Goal: Information Seeking & Learning: Learn about a topic

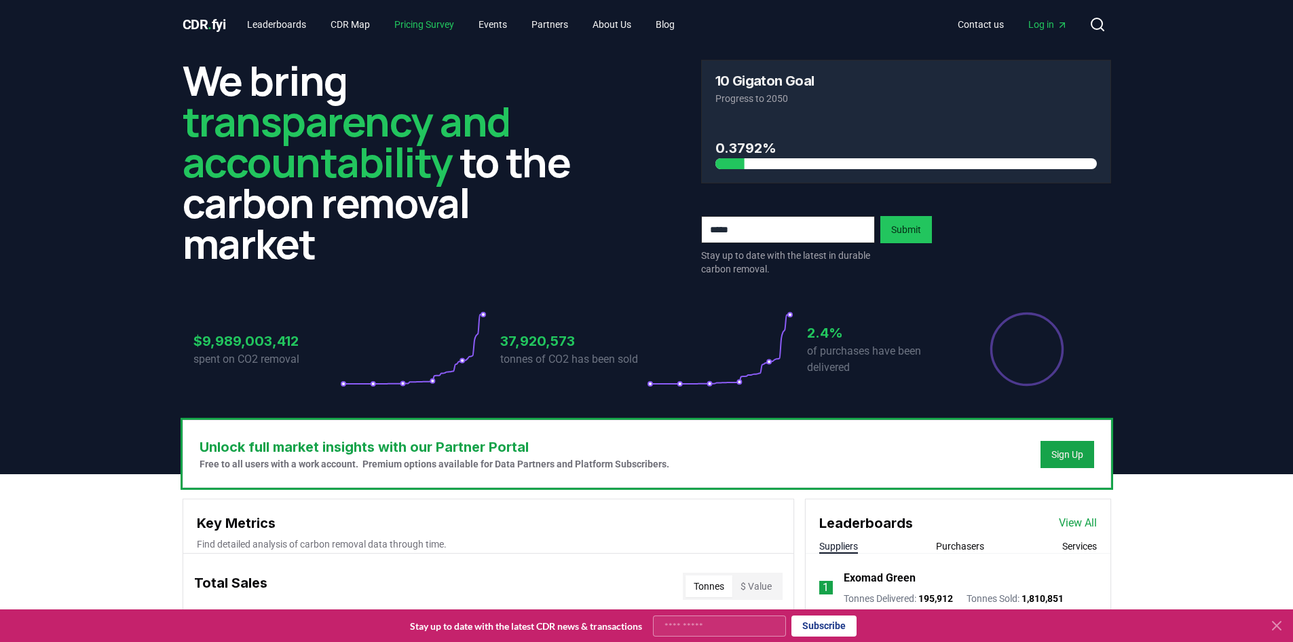
click at [405, 33] on link "Pricing Survey" at bounding box center [424, 24] width 81 height 24
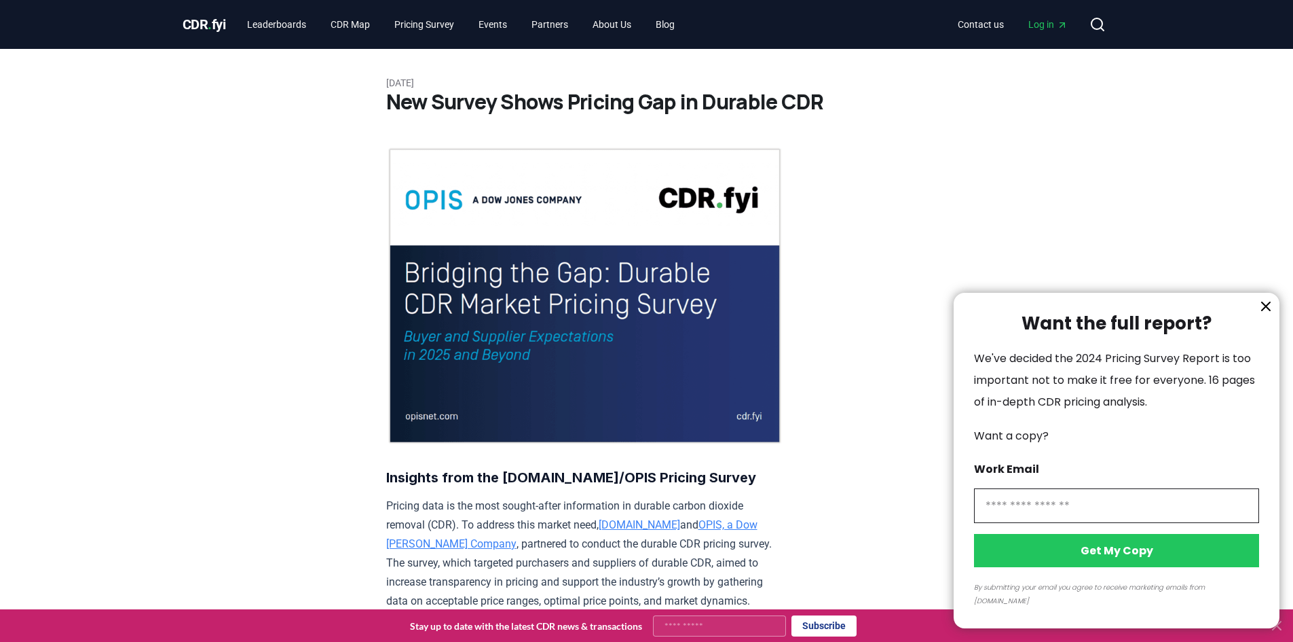
click at [1259, 314] on icon "information" at bounding box center [1266, 306] width 16 height 16
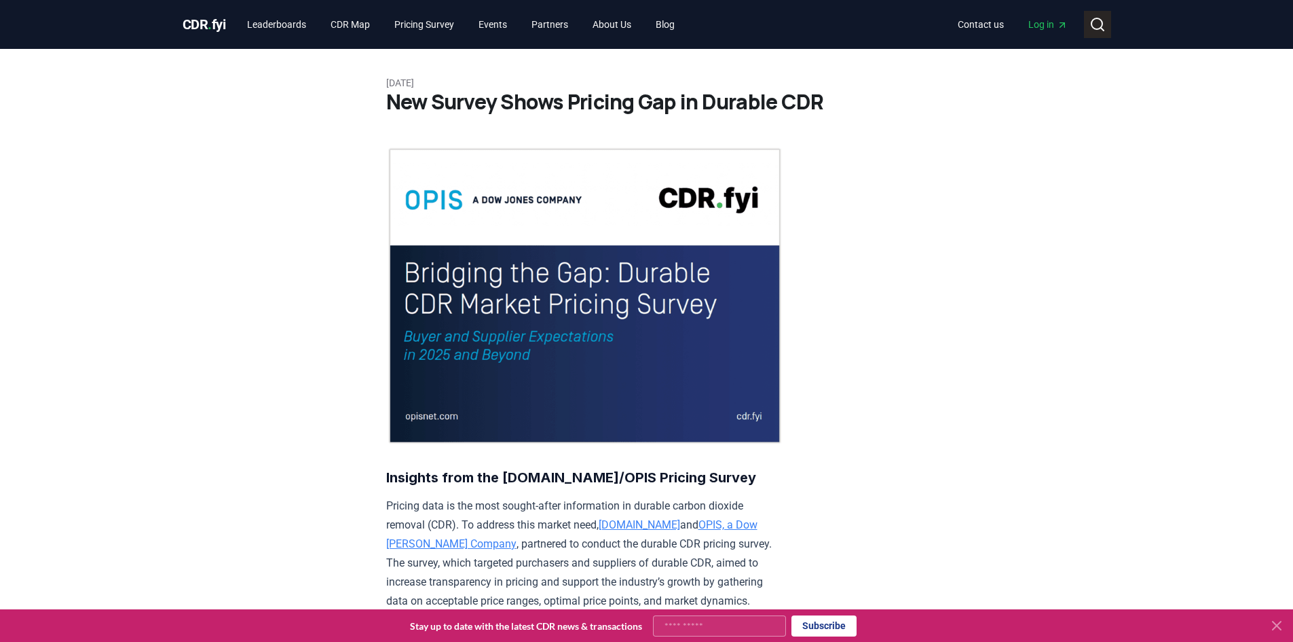
click at [1096, 33] on button "Search" at bounding box center [1097, 24] width 27 height 27
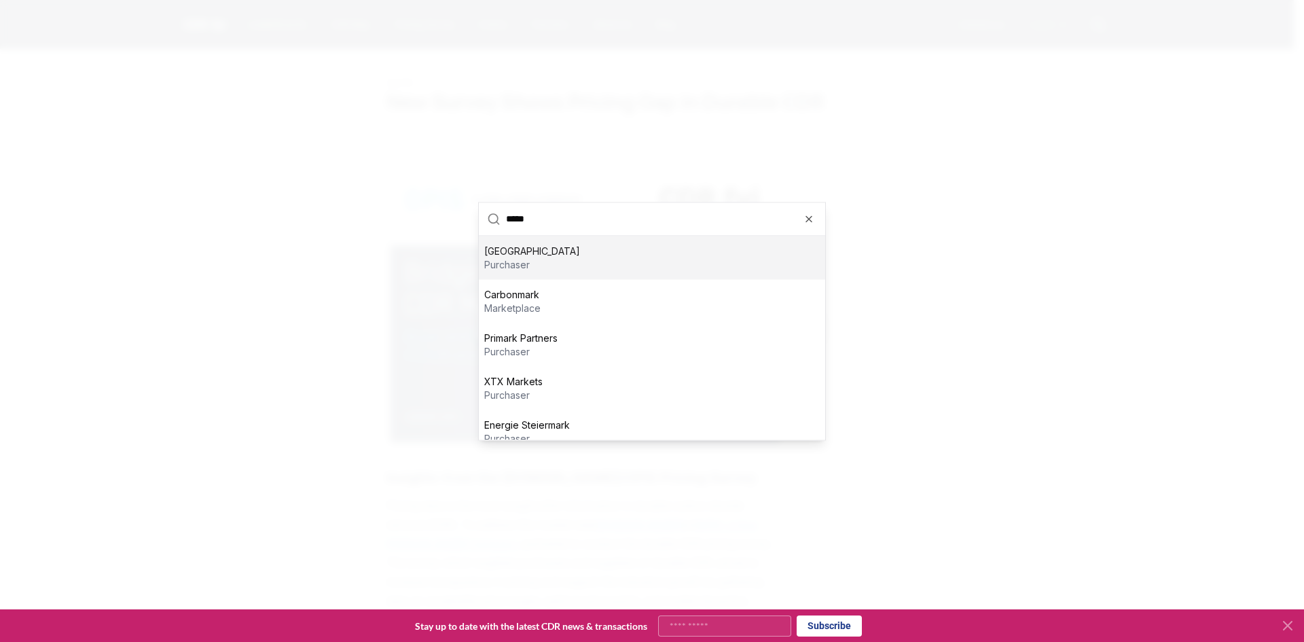
scroll to position [57, 0]
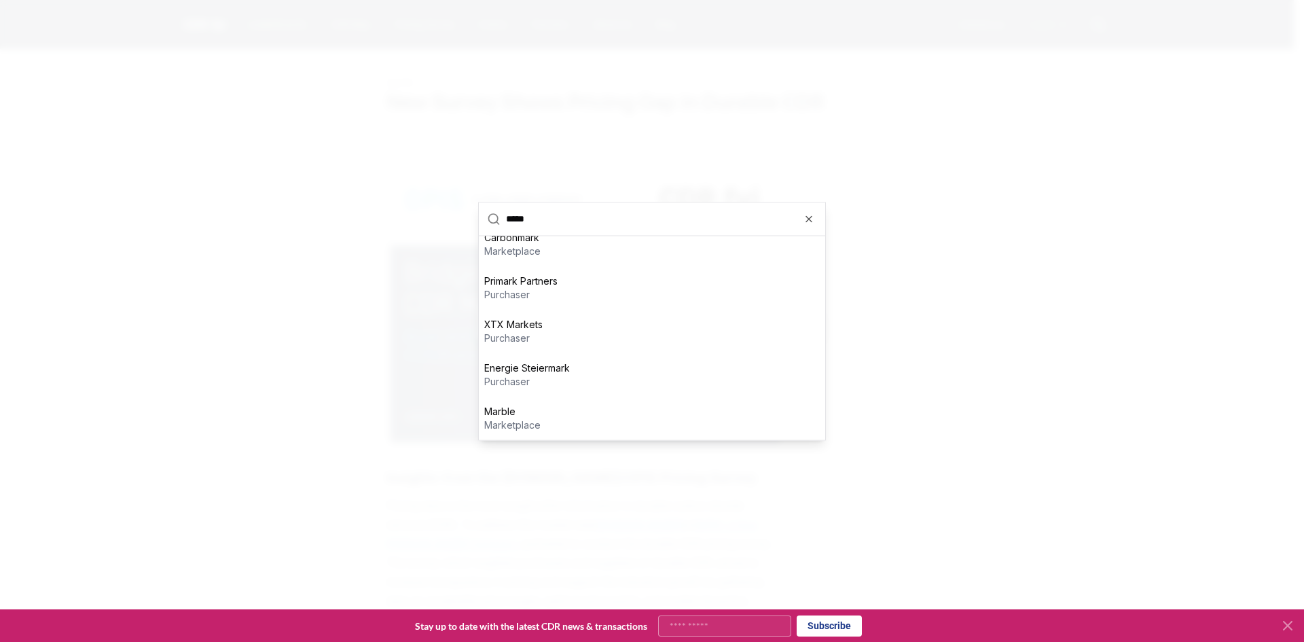
type input "******"
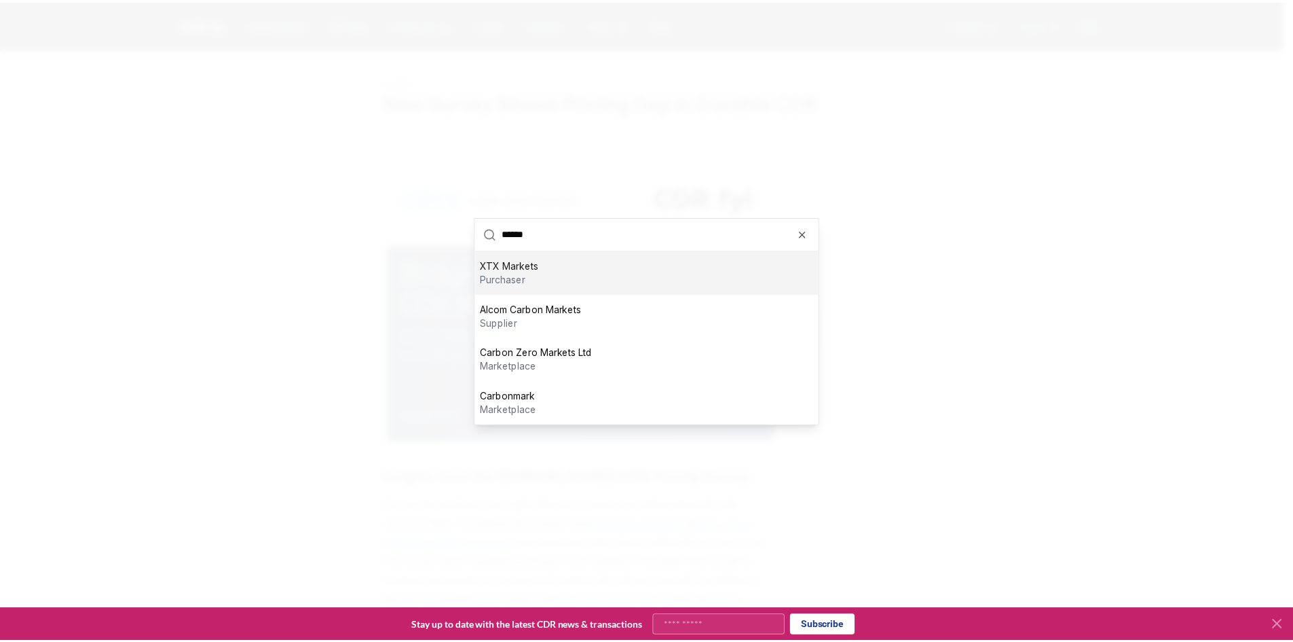
scroll to position [0, 0]
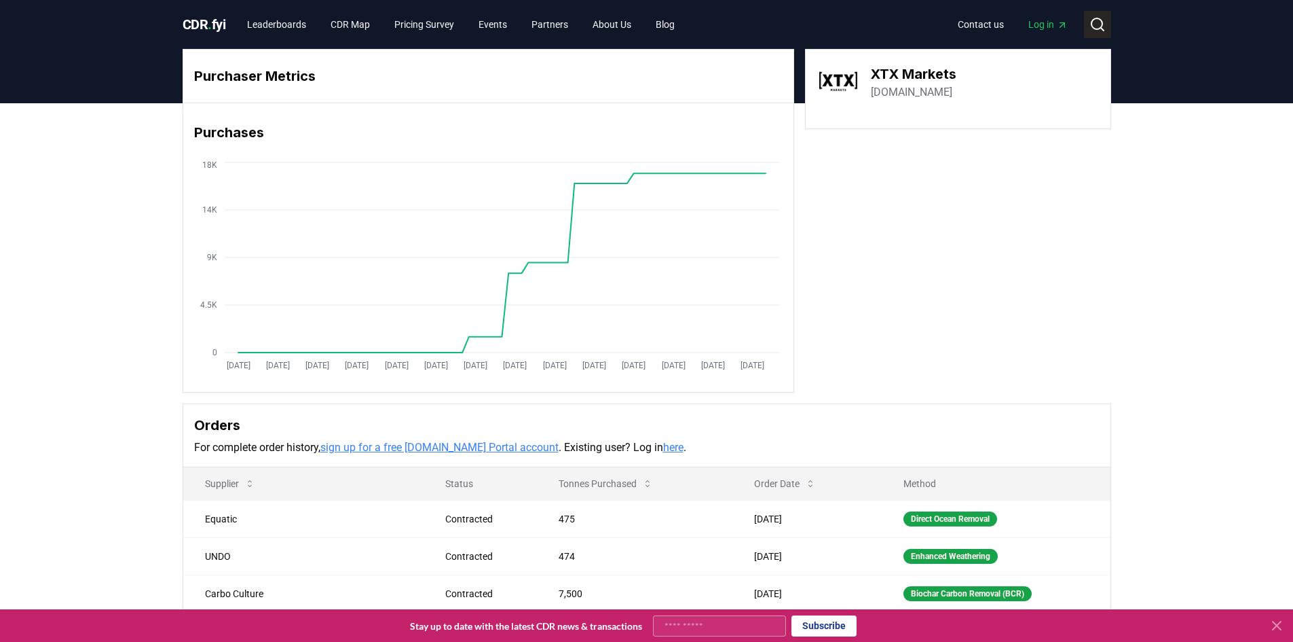
click at [1086, 24] on button "Search" at bounding box center [1097, 24] width 27 height 27
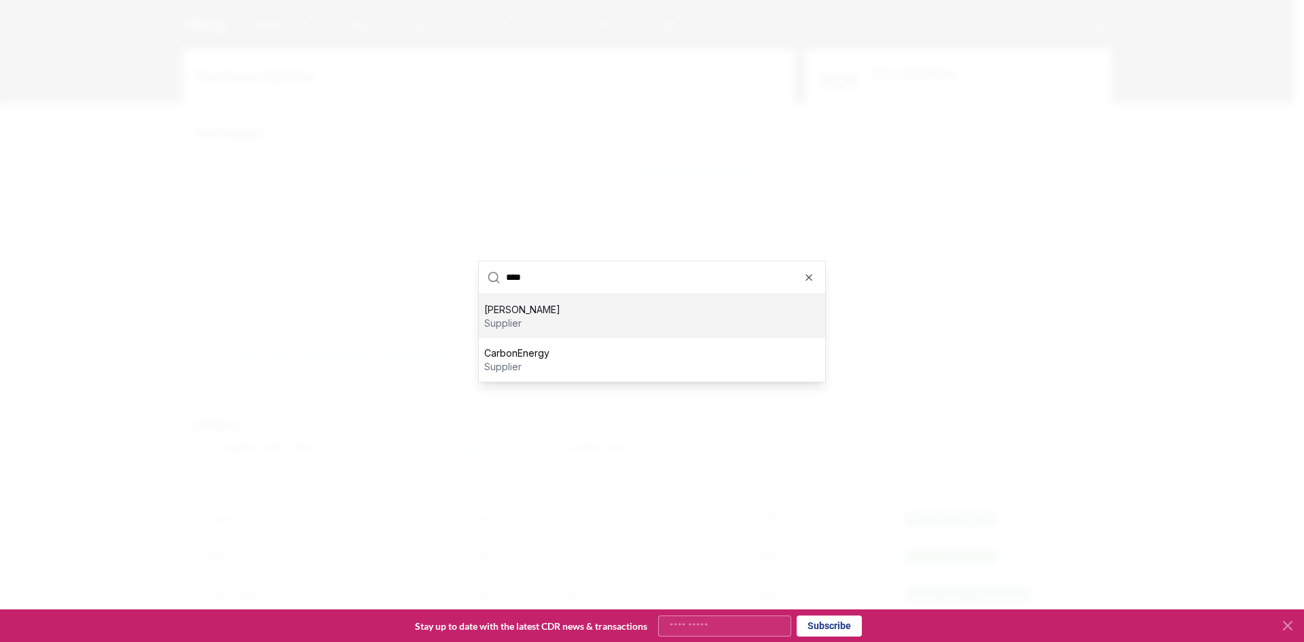
click at [801, 269] on input "****" at bounding box center [661, 277] width 311 height 33
type input "****"
click at [813, 279] on icon "button" at bounding box center [808, 277] width 11 height 11
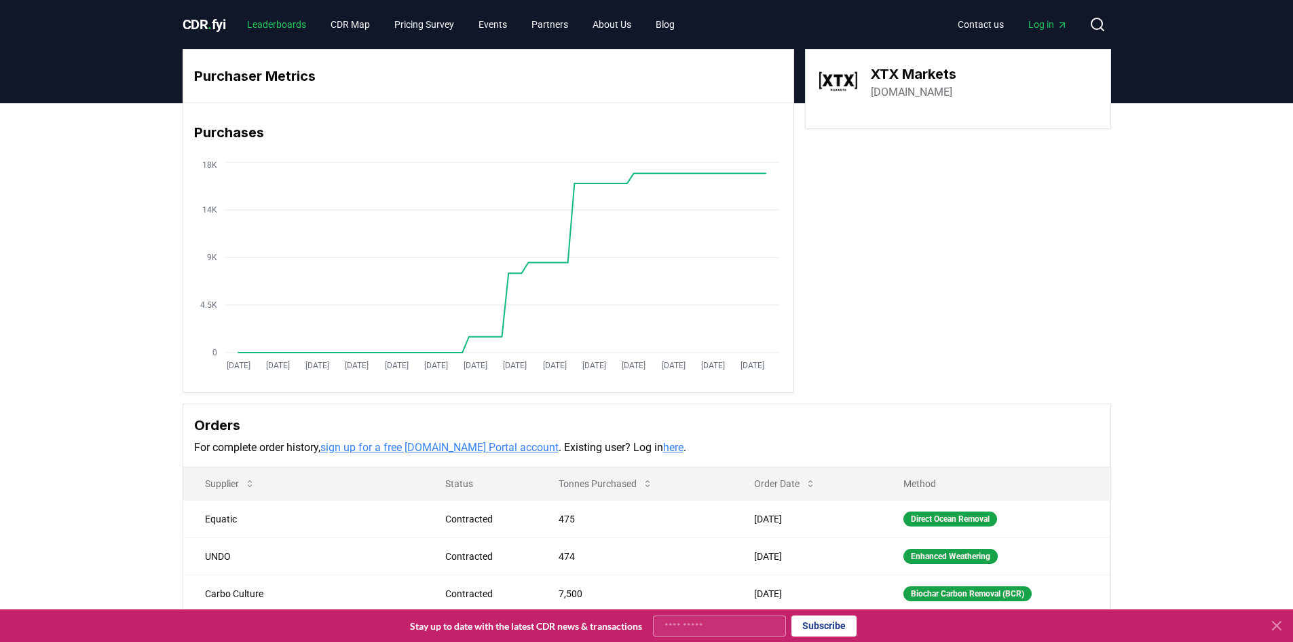
click at [284, 30] on link "Leaderboards" at bounding box center [276, 24] width 81 height 24
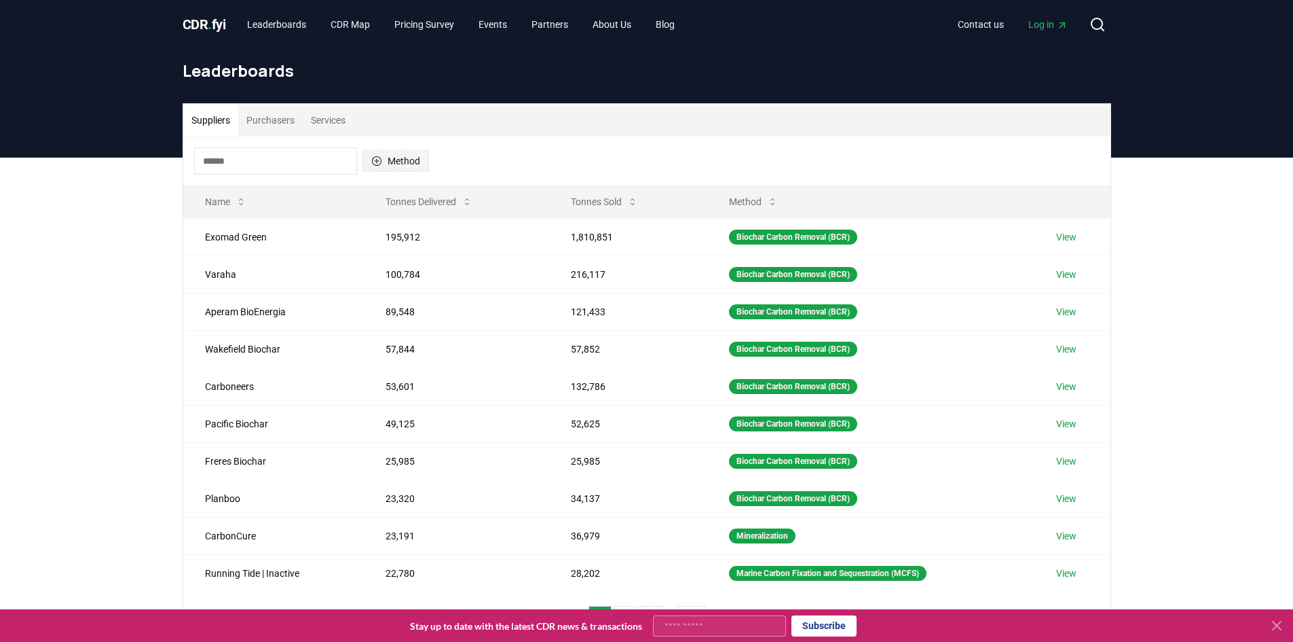
click at [418, 153] on button "Method" at bounding box center [396, 161] width 67 height 22
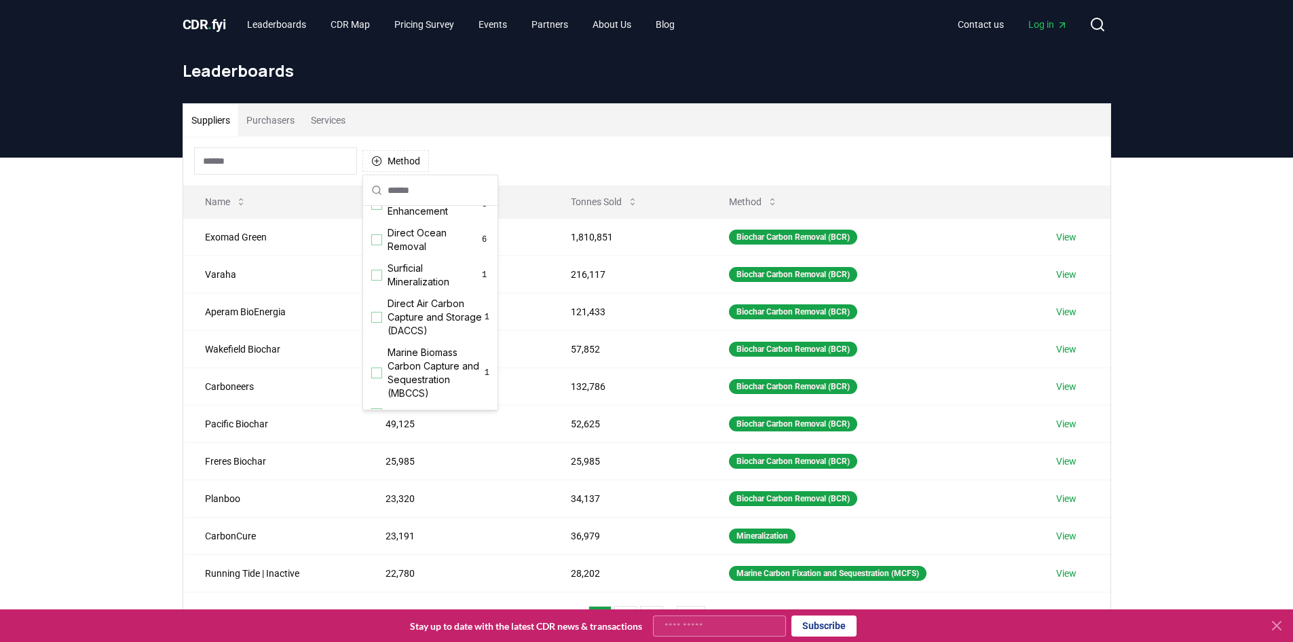
scroll to position [437, 0]
click at [57, 289] on div "Suppliers Purchasers Services Method Name Tonnes Delivered Tonnes Sold Method E…" at bounding box center [646, 430] width 1293 height 544
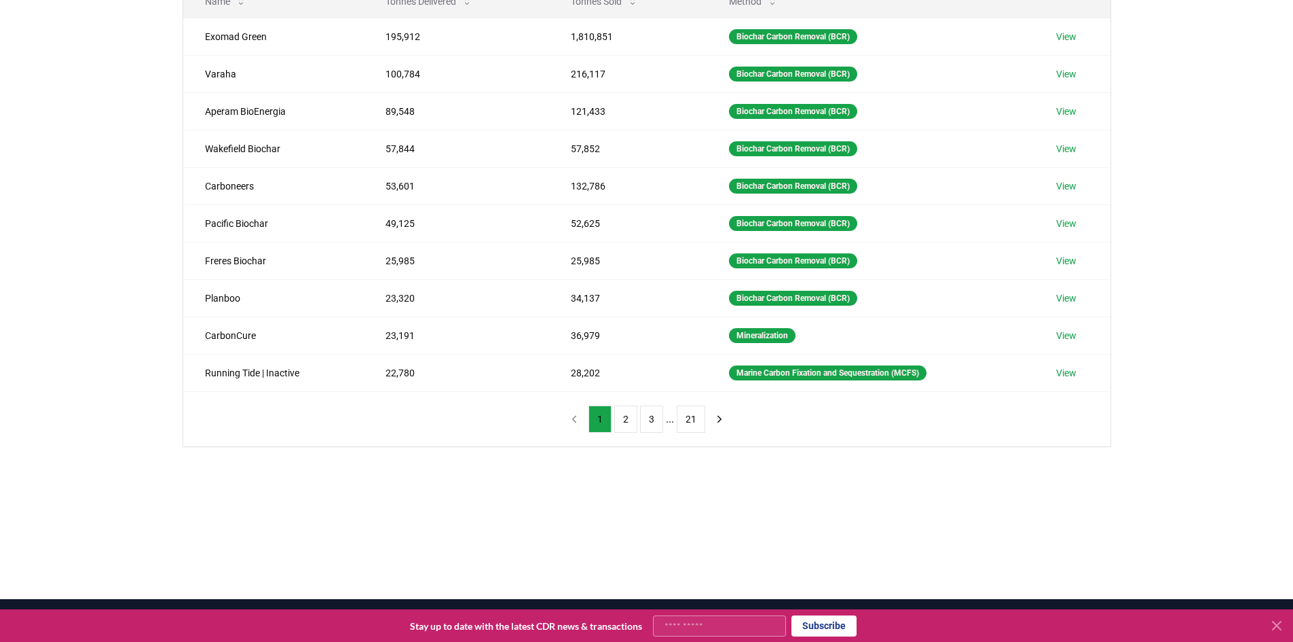
scroll to position [204, 0]
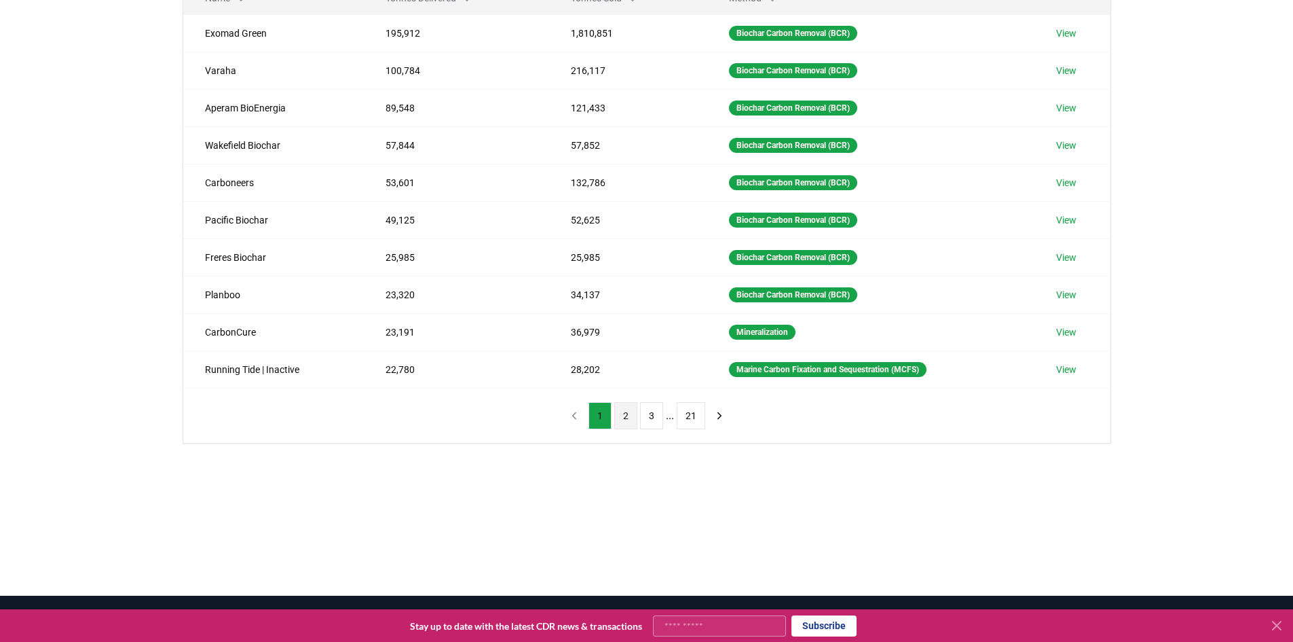
click at [635, 426] on button "2" at bounding box center [625, 415] width 23 height 27
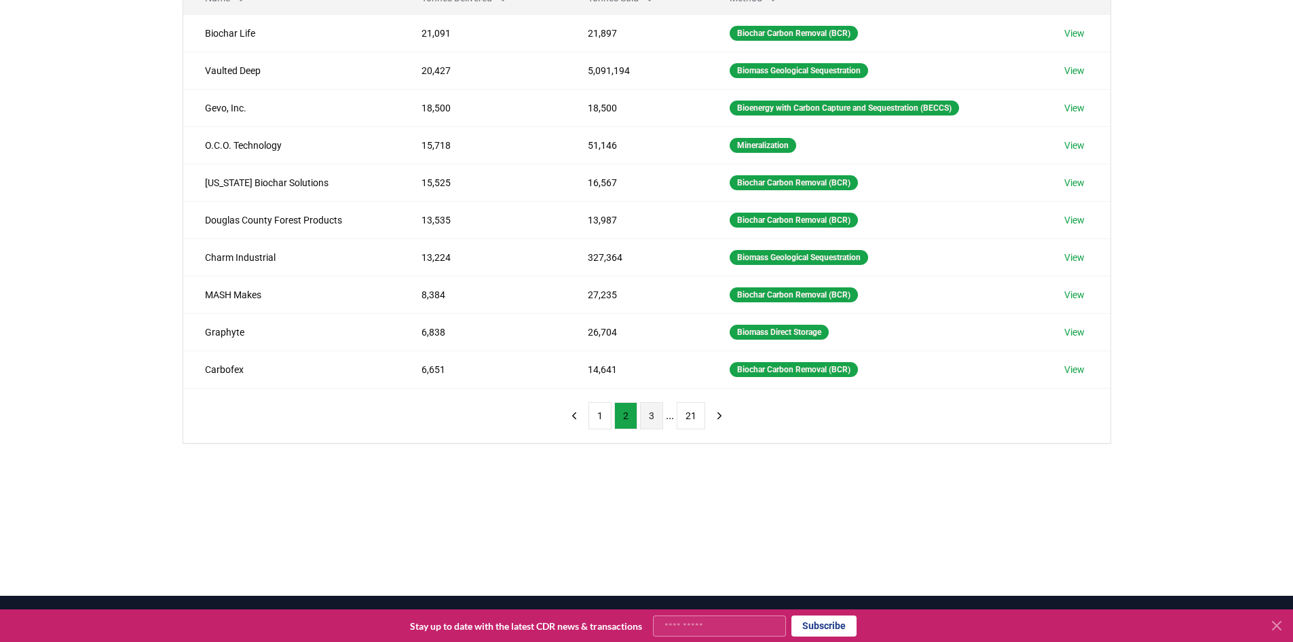
click at [649, 418] on button "3" at bounding box center [651, 415] width 23 height 27
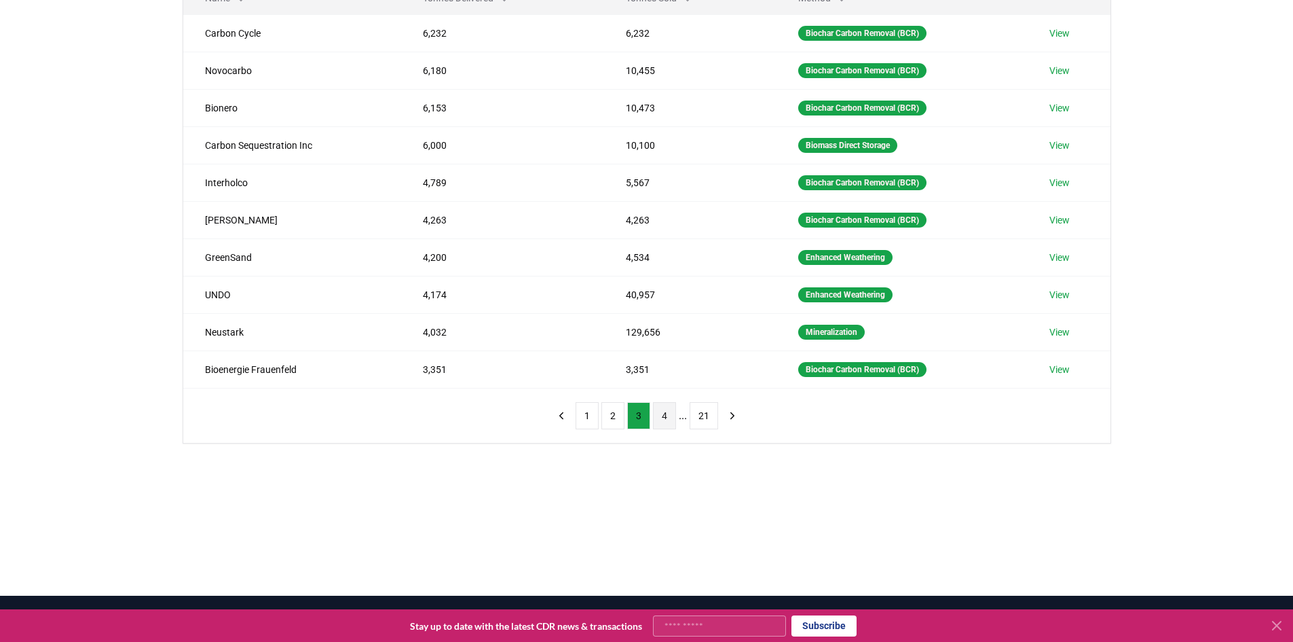
click at [659, 413] on button "4" at bounding box center [664, 415] width 23 height 27
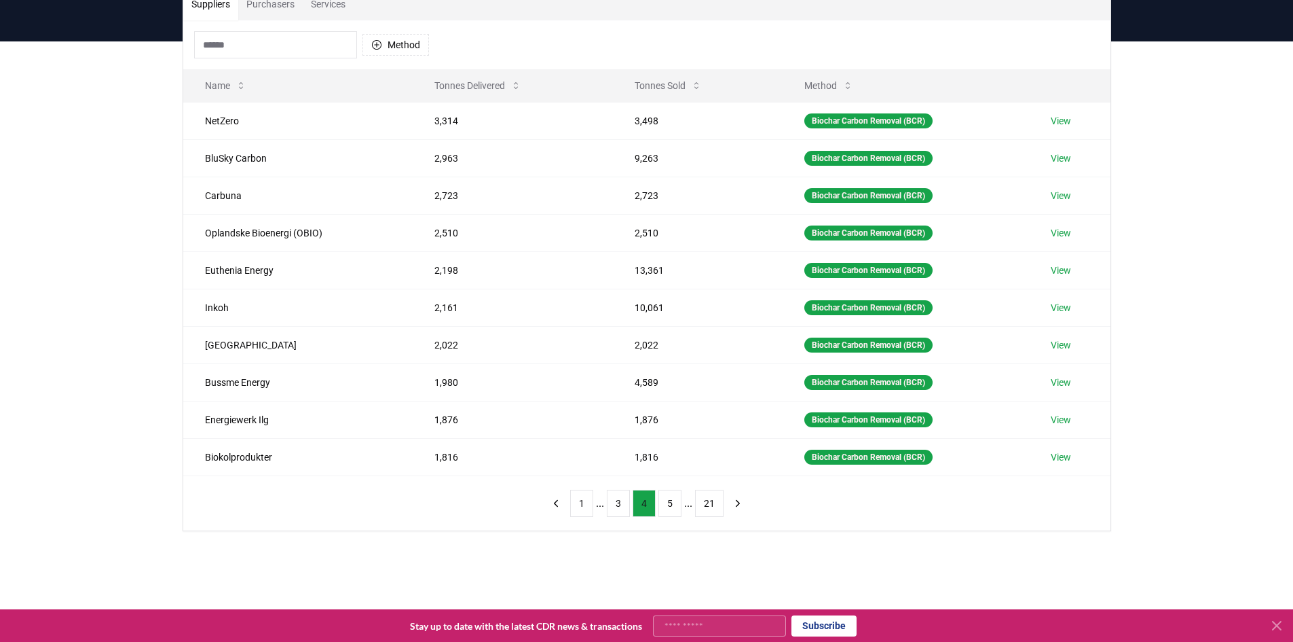
scroll to position [0, 0]
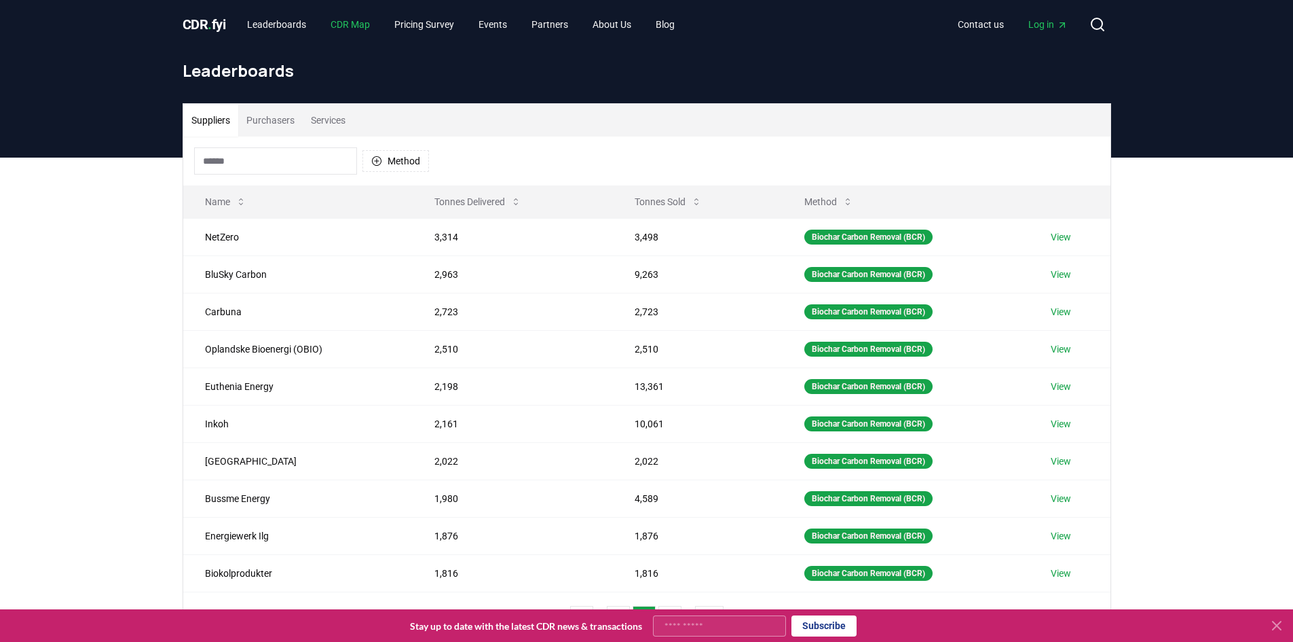
drag, startPoint x: 352, startPoint y: 21, endPoint x: 357, endPoint y: 27, distance: 7.7
click at [352, 21] on link "CDR Map" at bounding box center [350, 24] width 61 height 24
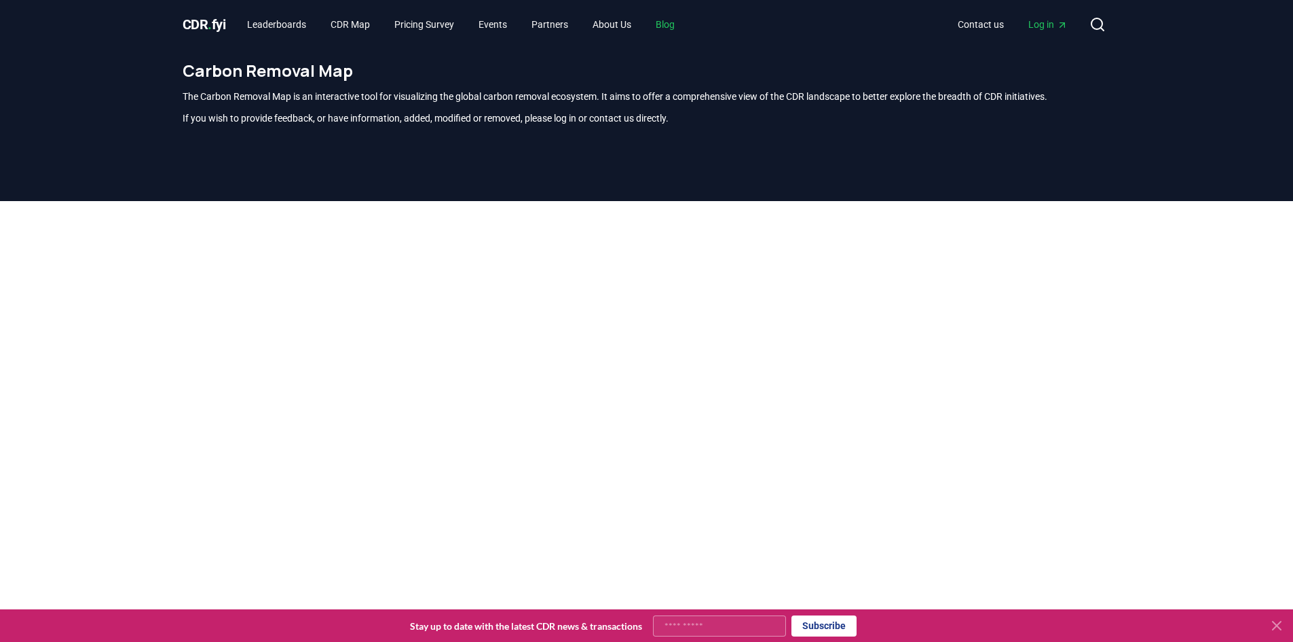
click at [685, 14] on link "Blog" at bounding box center [665, 24] width 41 height 24
click at [671, 18] on link "Blog" at bounding box center [665, 24] width 41 height 24
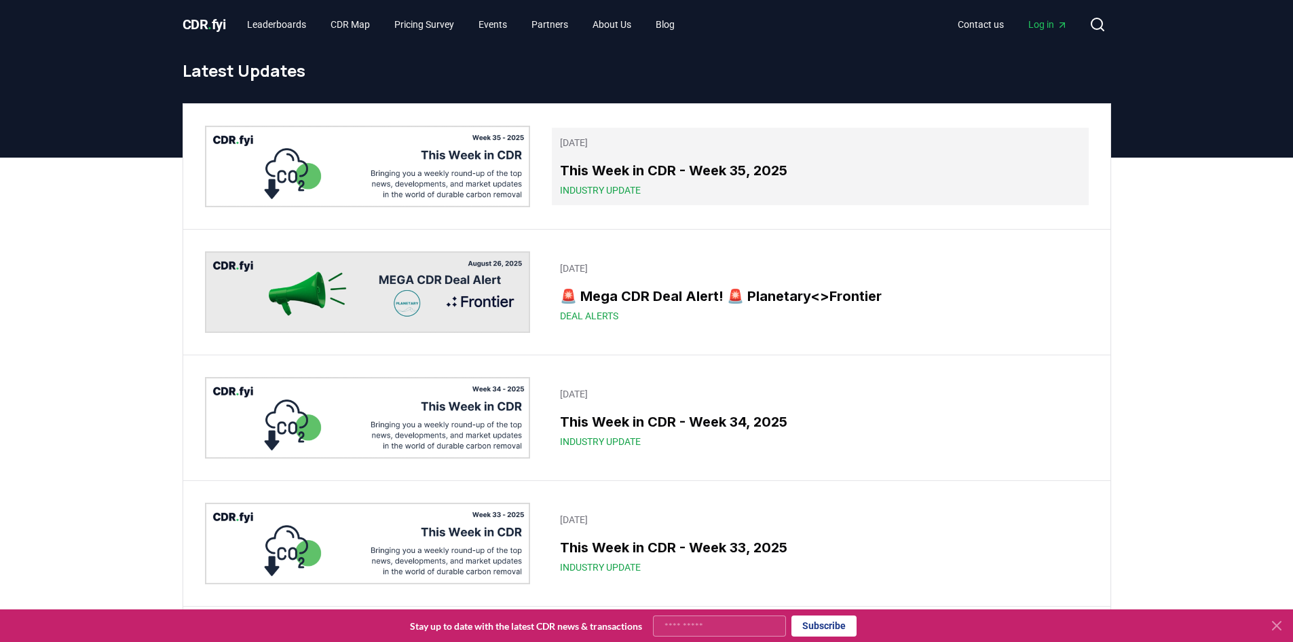
click at [592, 160] on h3 "This Week in CDR - Week 35, 2025" at bounding box center [820, 170] width 520 height 20
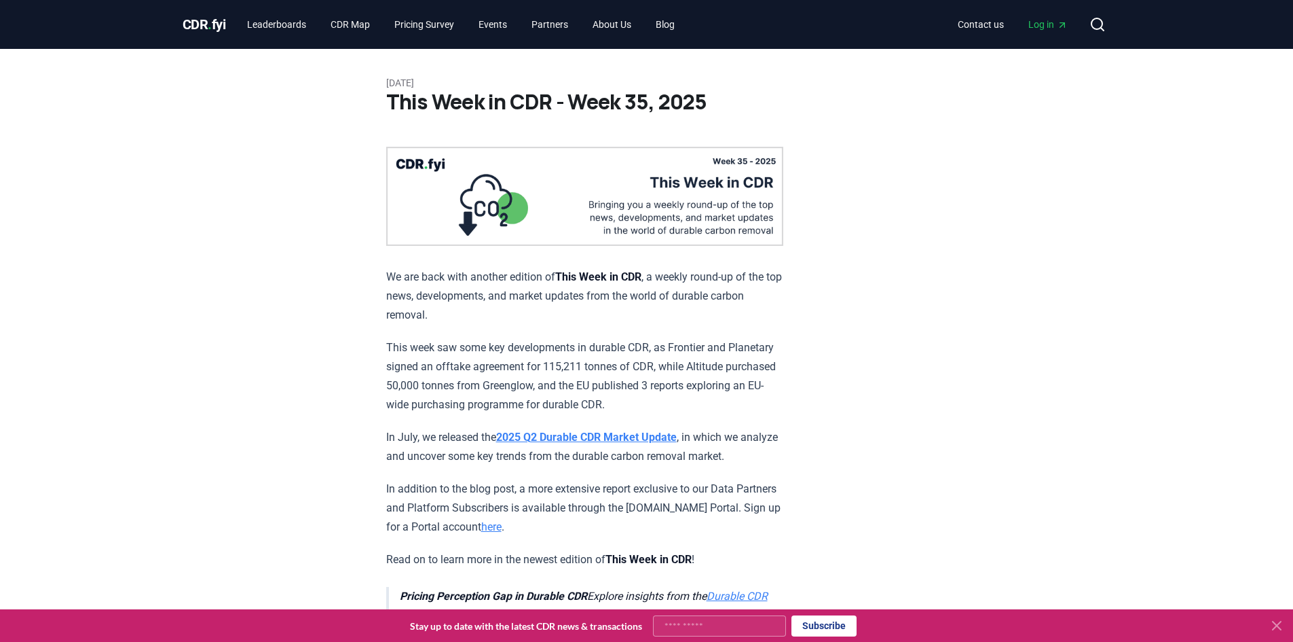
click at [588, 432] on strong "2025 Q2 Durable CDR Market Update" at bounding box center [586, 436] width 181 height 13
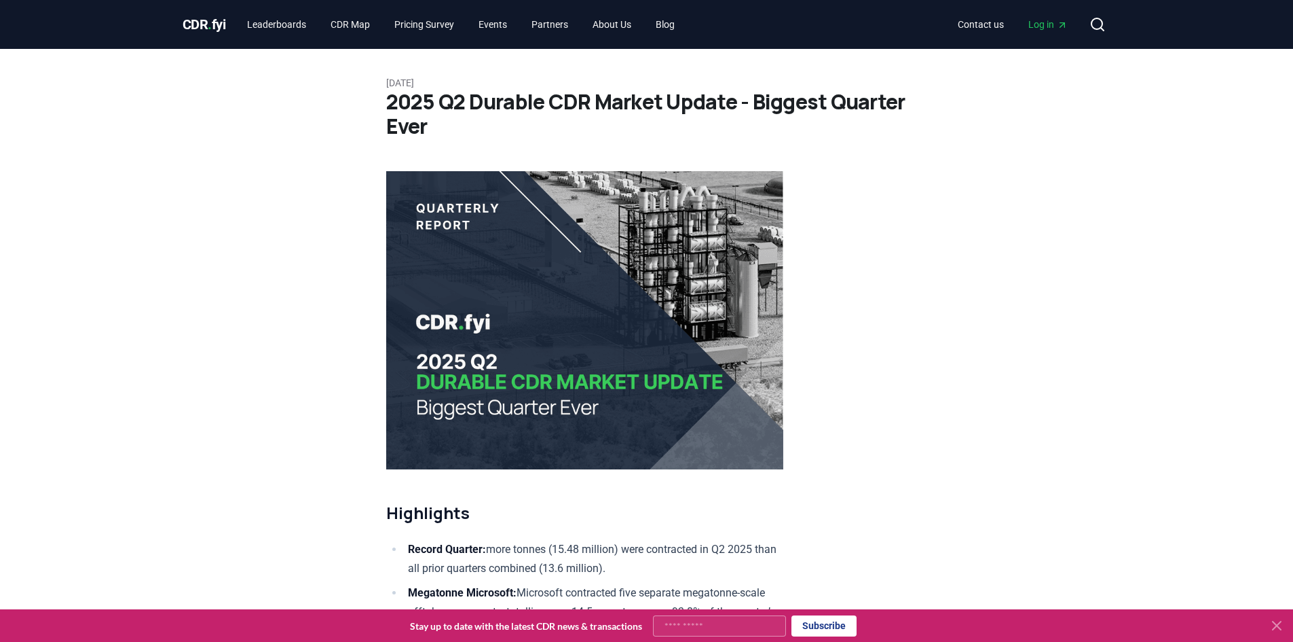
click at [210, 24] on span "." at bounding box center [210, 24] width 4 height 16
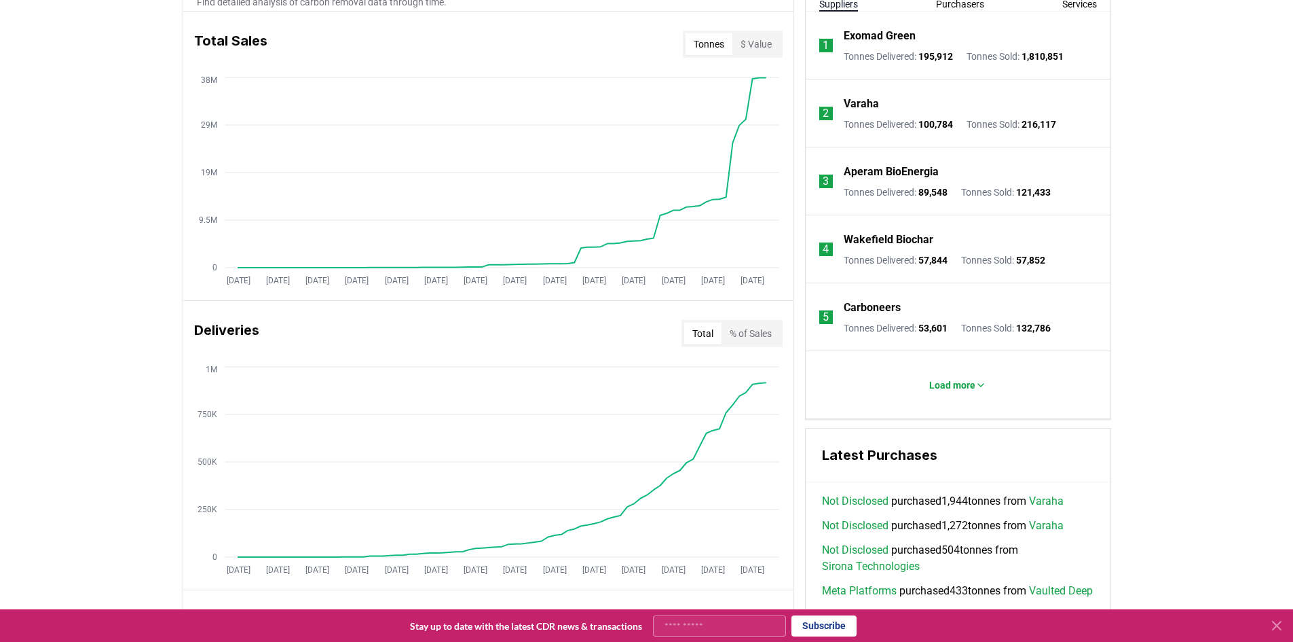
scroll to position [543, 0]
click at [752, 42] on button "$ Value" at bounding box center [757, 43] width 48 height 22
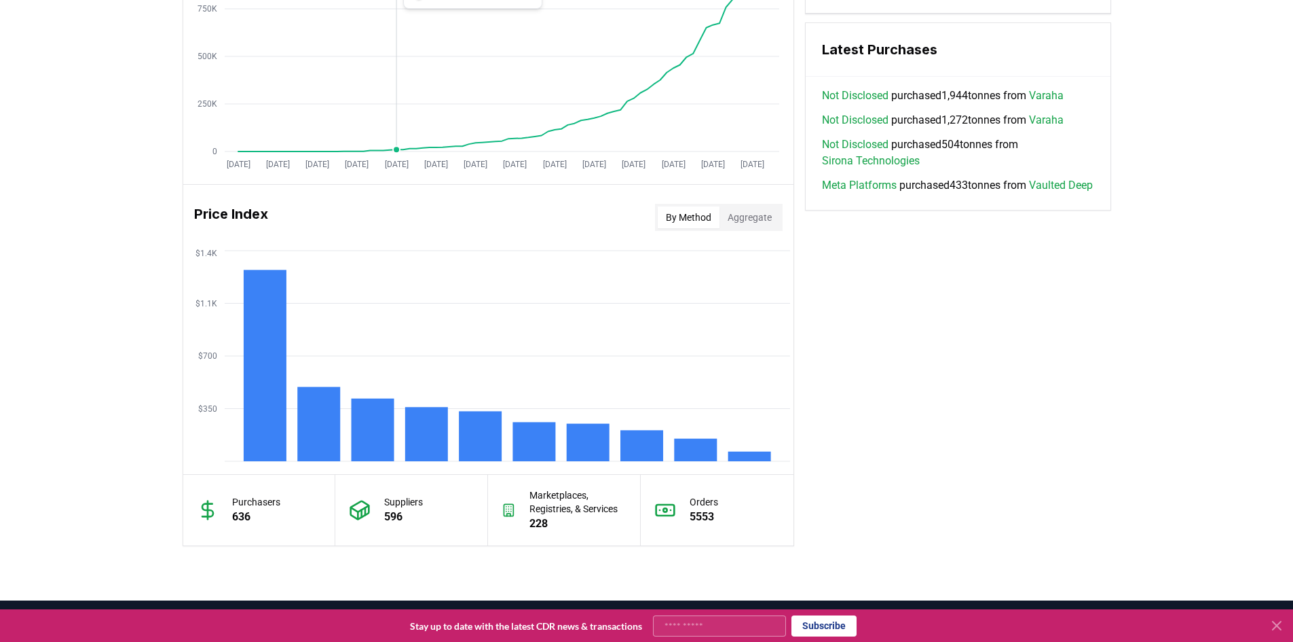
scroll to position [951, 0]
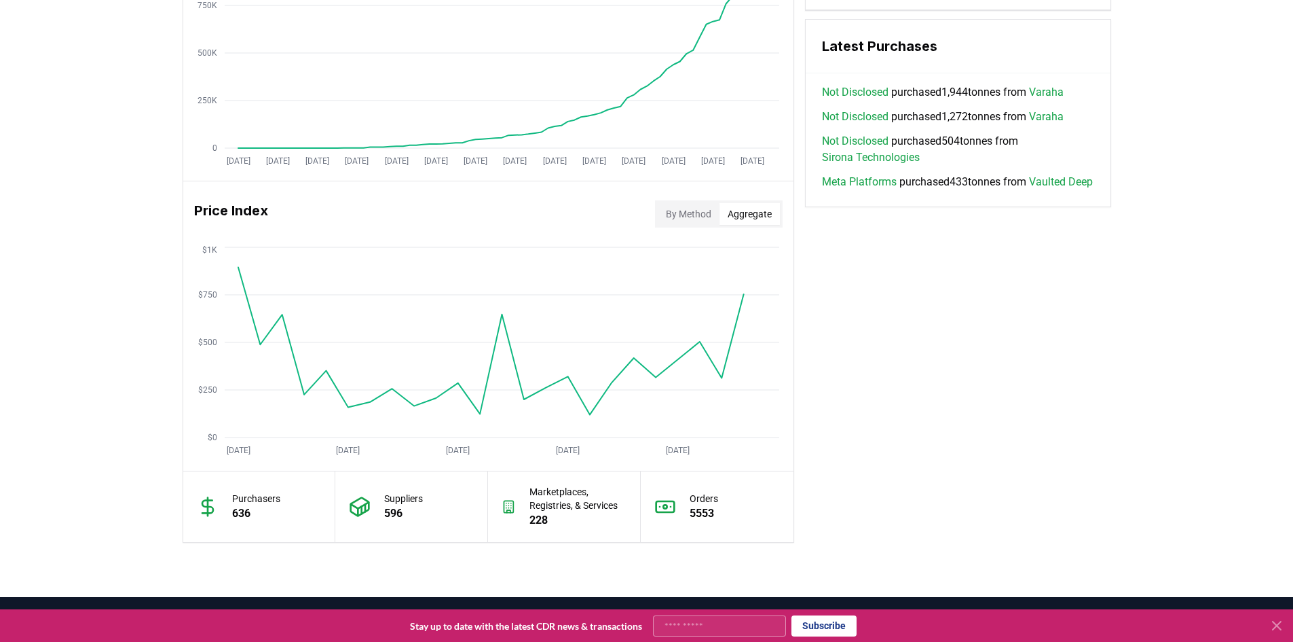
click at [745, 215] on button "Aggregate" at bounding box center [750, 214] width 60 height 22
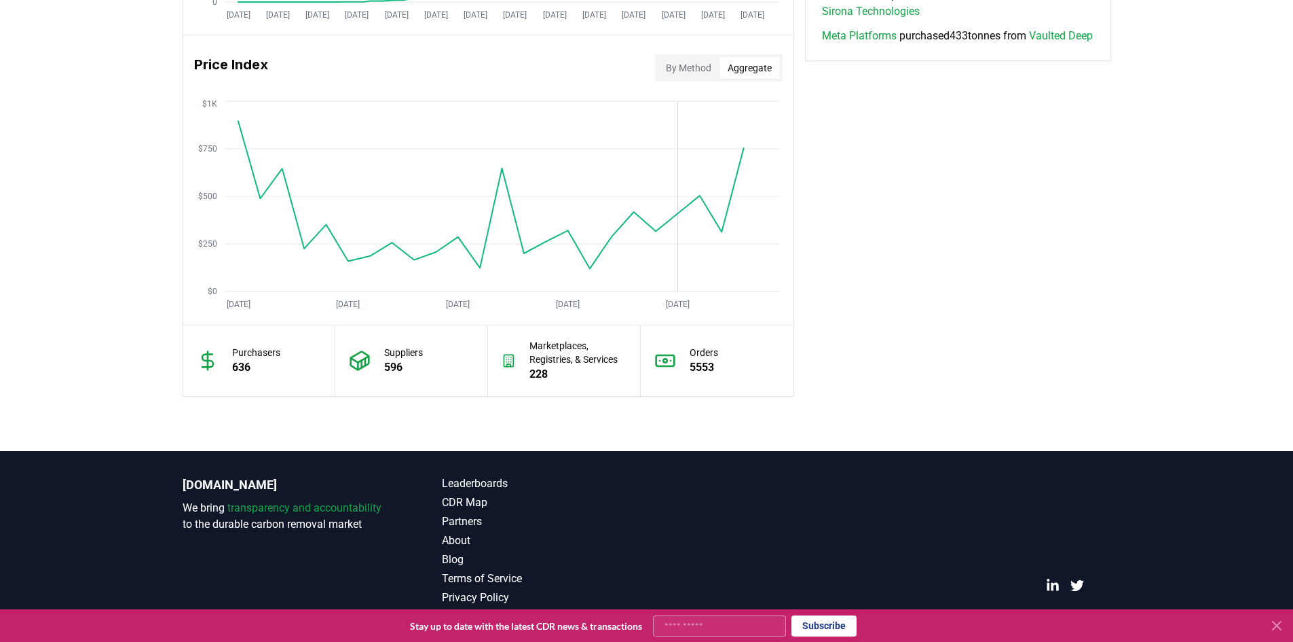
scroll to position [1104, 0]
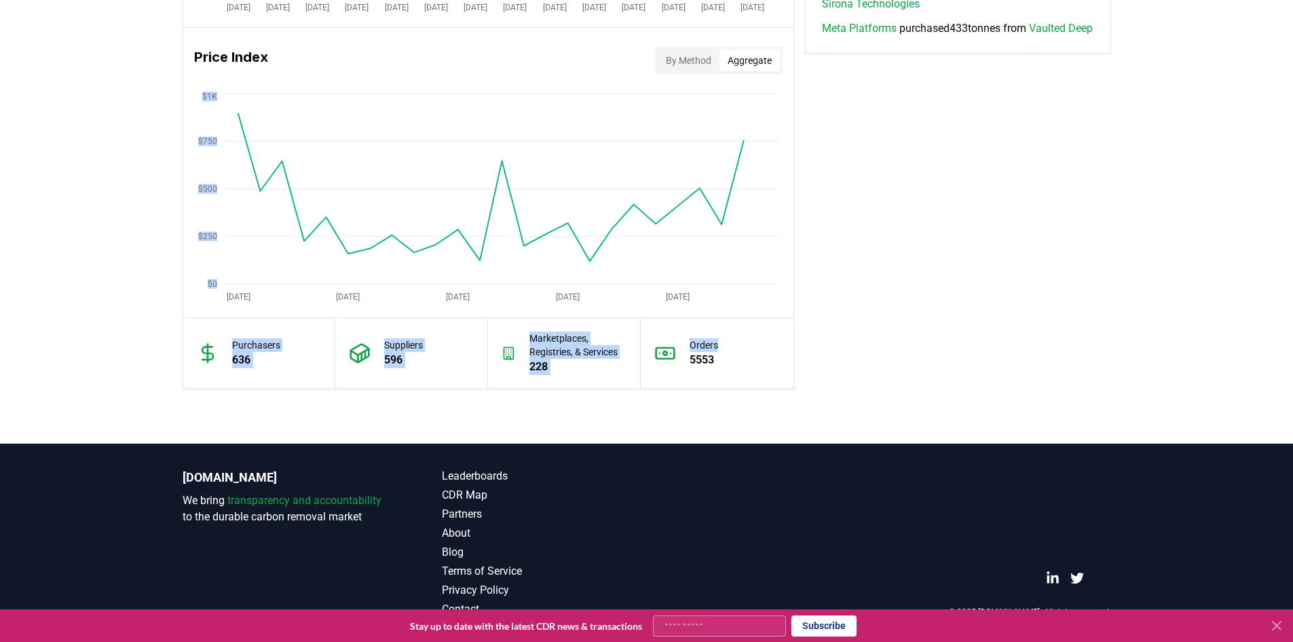
drag, startPoint x: 990, startPoint y: 349, endPoint x: 111, endPoint y: 306, distance: 880.3
drag, startPoint x: 117, startPoint y: 296, endPoint x: 929, endPoint y: 394, distance: 818.0
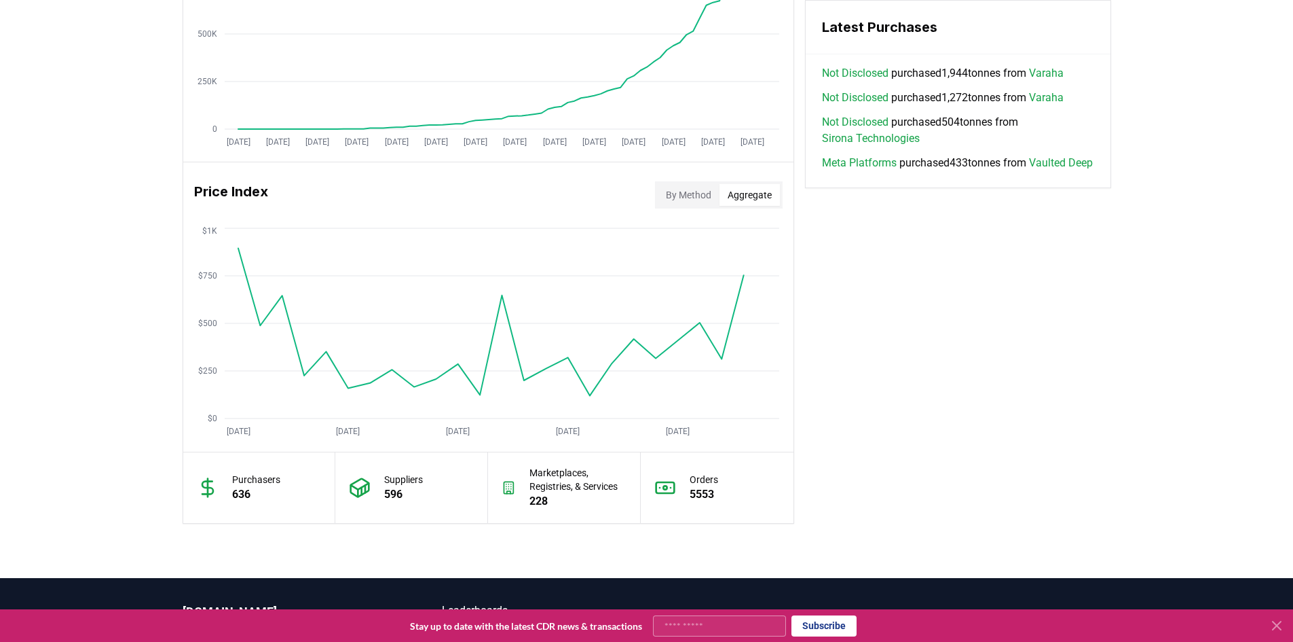
scroll to position [968, 0]
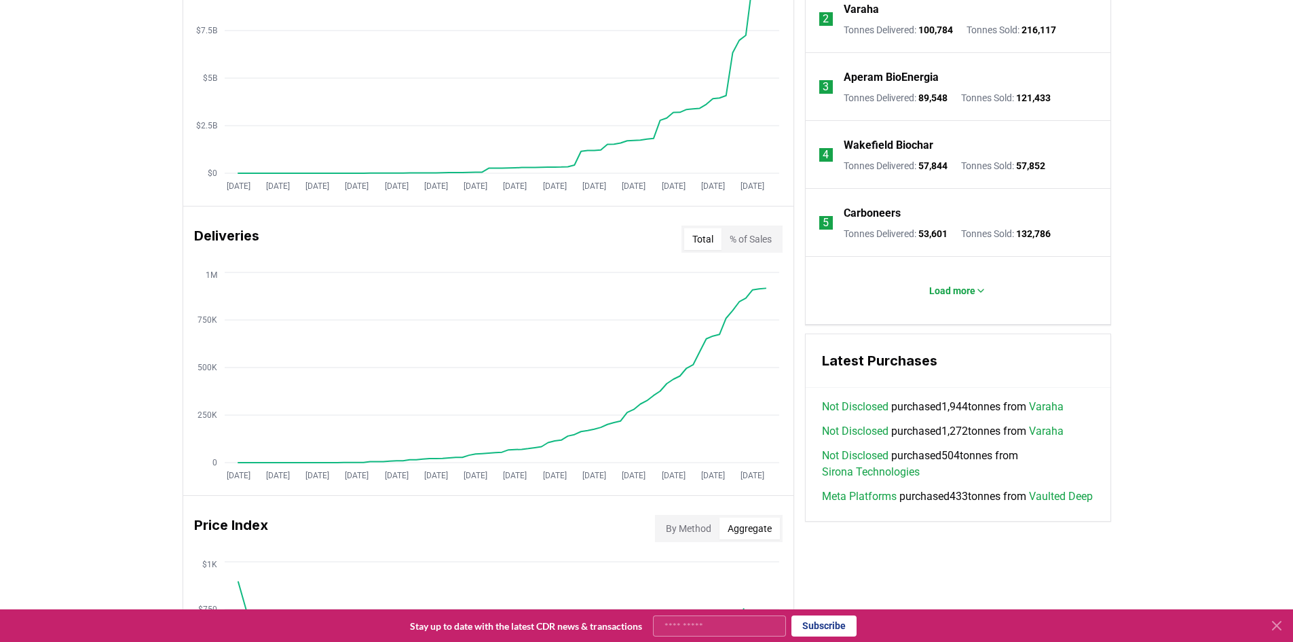
drag, startPoint x: 894, startPoint y: 358, endPoint x: 881, endPoint y: 293, distance: 66.4
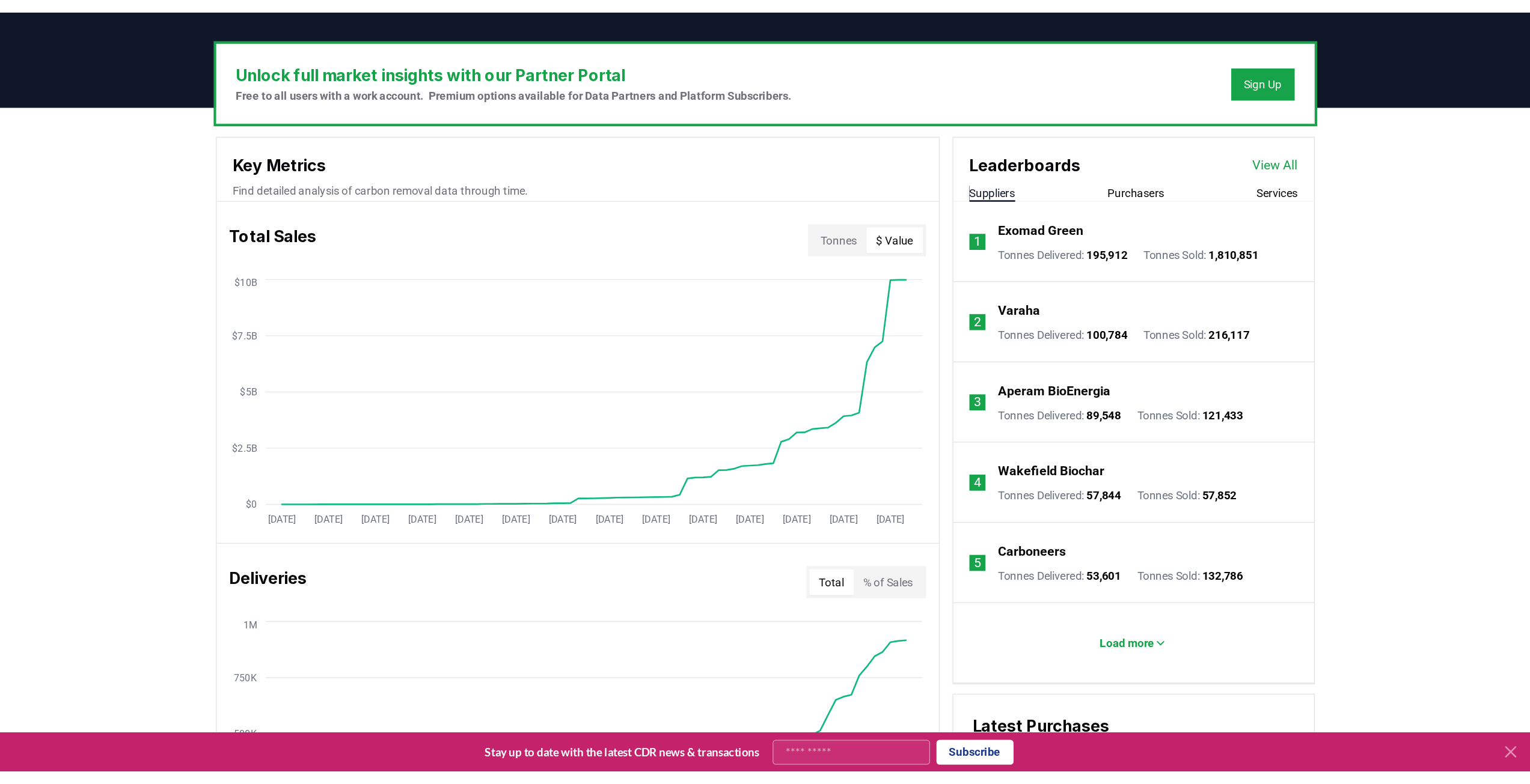
scroll to position [286, 0]
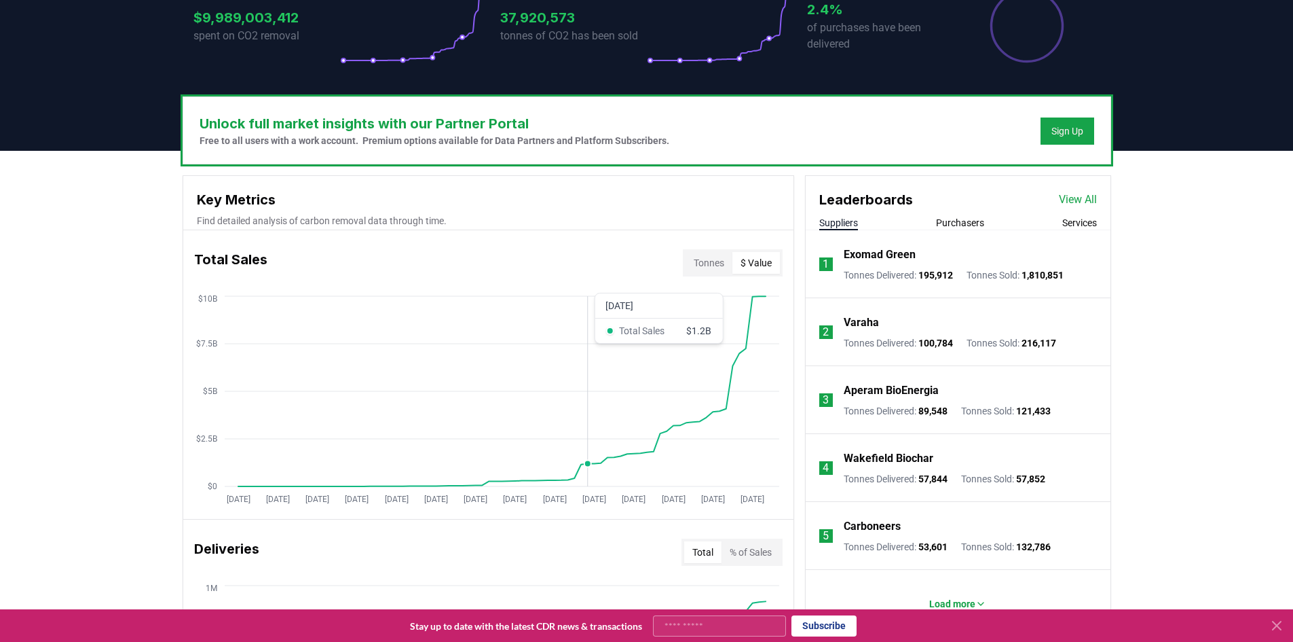
click at [584, 409] on icon "Jan 2019 Jul 2019 Jan 2020 Jul 2020 Jan 2021 Jul 2021 Jan 2022 Jul 2022 Jan 202…" at bounding box center [483, 401] width 600 height 217
drag, startPoint x: 363, startPoint y: 358, endPoint x: 759, endPoint y: 413, distance: 399.6
click at [759, 413] on icon "Jan 2019 Jul 2019 Jan 2020 Jul 2020 Jan 2021 Jul 2021 Jan 2022 Jul 2022 Jan 202…" at bounding box center [483, 401] width 600 height 217
click at [492, 393] on icon "Jan 2019 Jul 2019 Jan 2020 Jul 2020 Jan 2021 Jul 2021 Jan 2022 Jul 2022 Jan 202…" at bounding box center [483, 401] width 600 height 217
click at [460, 406] on icon "Jan 2019 Jul 2019 Jan 2020 Jul 2020 Jan 2021 Jul 2021 Jan 2022 Jul 2022 Jan 202…" at bounding box center [483, 401] width 600 height 217
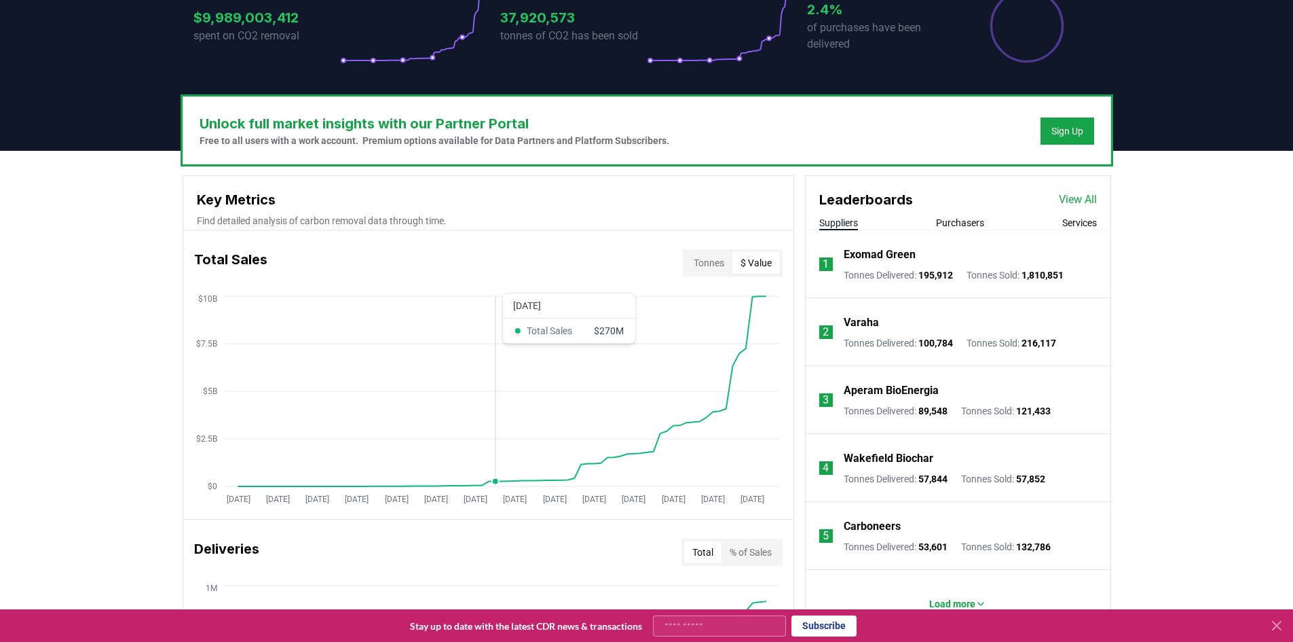
click at [498, 428] on icon "Jan 2019 Jul 2019 Jan 2020 Jul 2020 Jan 2021 Jul 2021 Jan 2022 Jul 2022 Jan 202…" at bounding box center [483, 401] width 600 height 217
click at [498, 429] on icon "Jan 2019 Jul 2019 Jan 2020 Jul 2020 Jan 2021 Jul 2021 Jan 2022 Jul 2022 Jan 202…" at bounding box center [483, 401] width 600 height 217
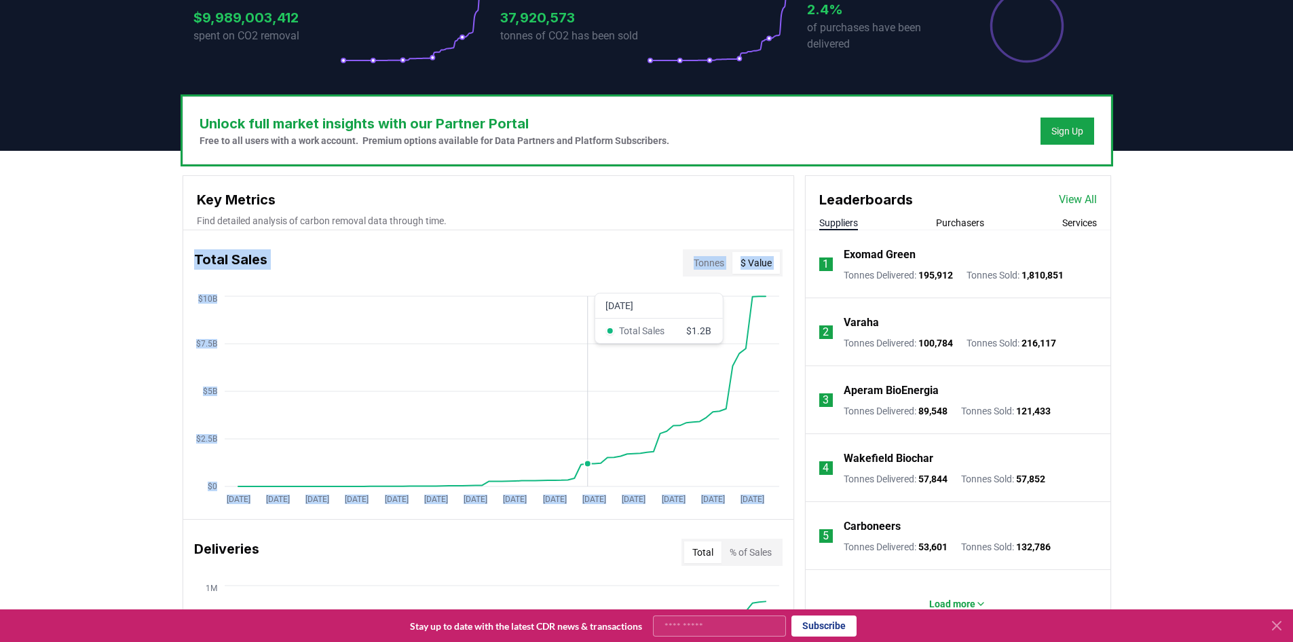
drag, startPoint x: 185, startPoint y: 236, endPoint x: 587, endPoint y: 465, distance: 463.1
click at [588, 465] on div "Total Sales Tonnes $ Value Jan 2019 Jul 2019 Jan 2020 Jul 2020 Jan 2021 Jul 202…" at bounding box center [488, 374] width 610 height 289
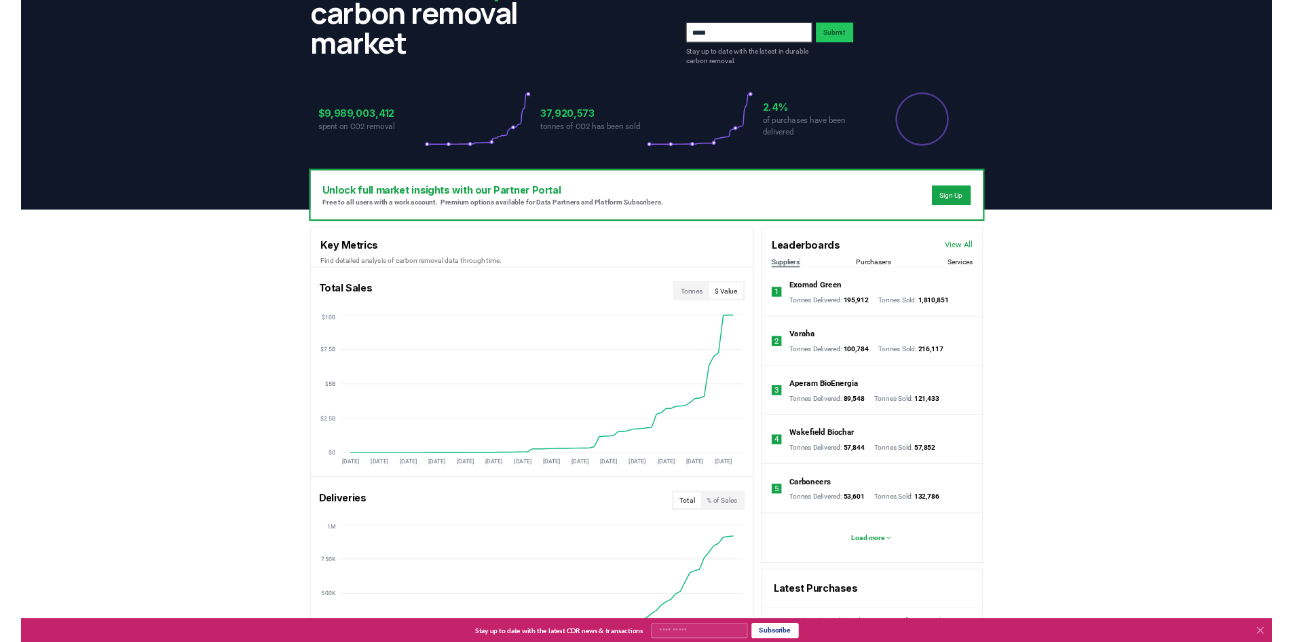
scroll to position [187, 0]
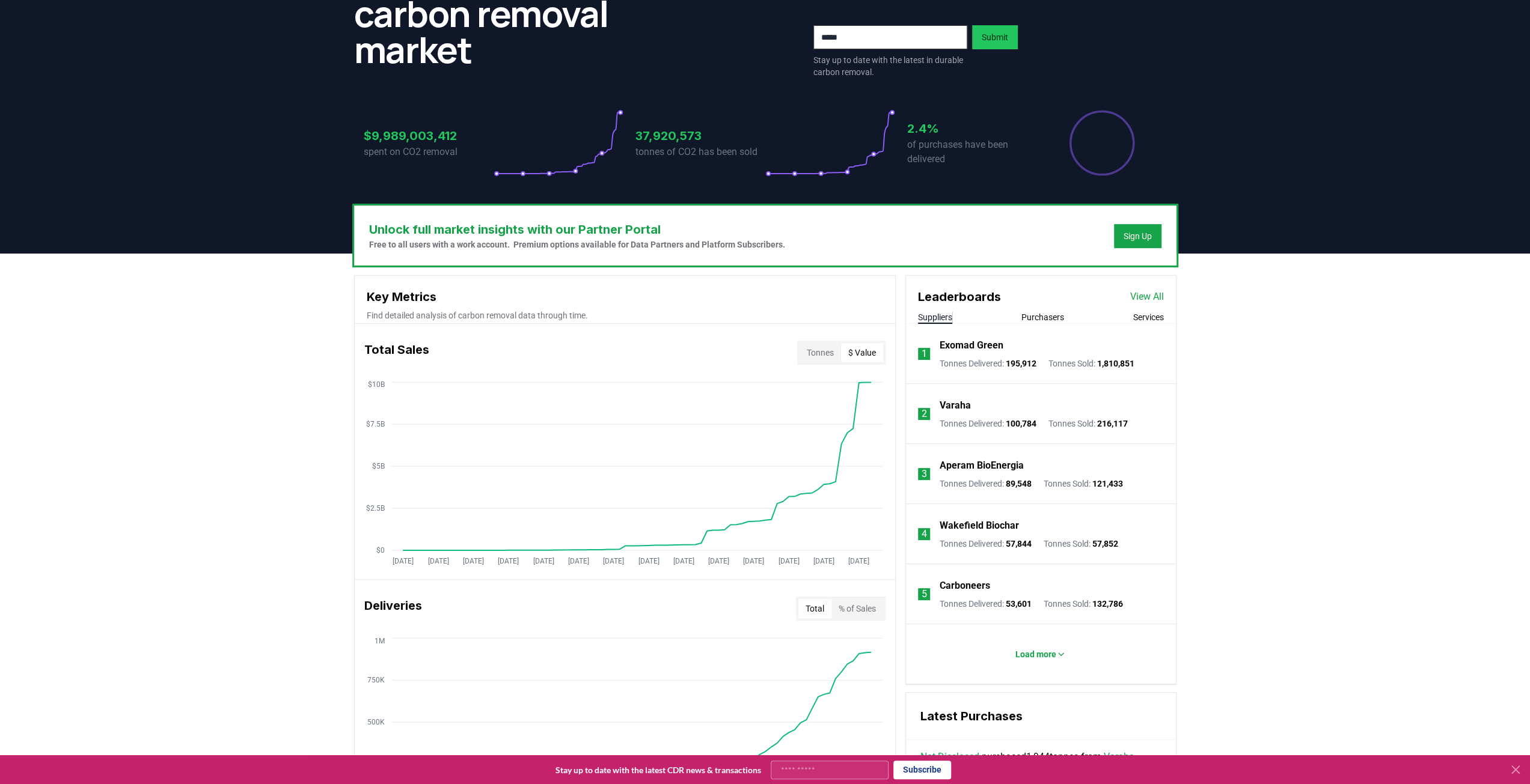
click at [209, 116] on header "We bring transparency and accountability to the carbon removal market 10 Gigato…" at bounding box center [765, 65] width 1530 height 376
